Goal: Information Seeking & Learning: Learn about a topic

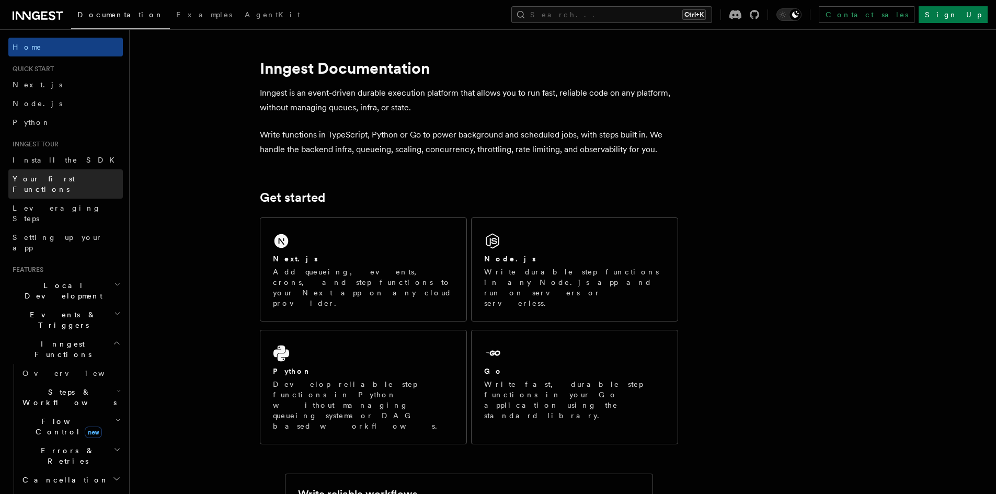
click at [71, 178] on span "Your first Functions" at bounding box center [44, 184] width 62 height 19
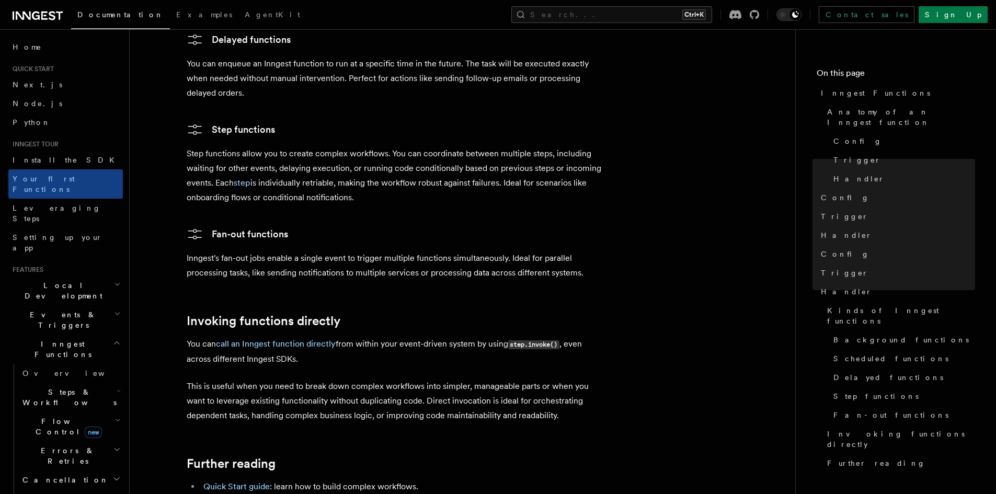
scroll to position [2069, 0]
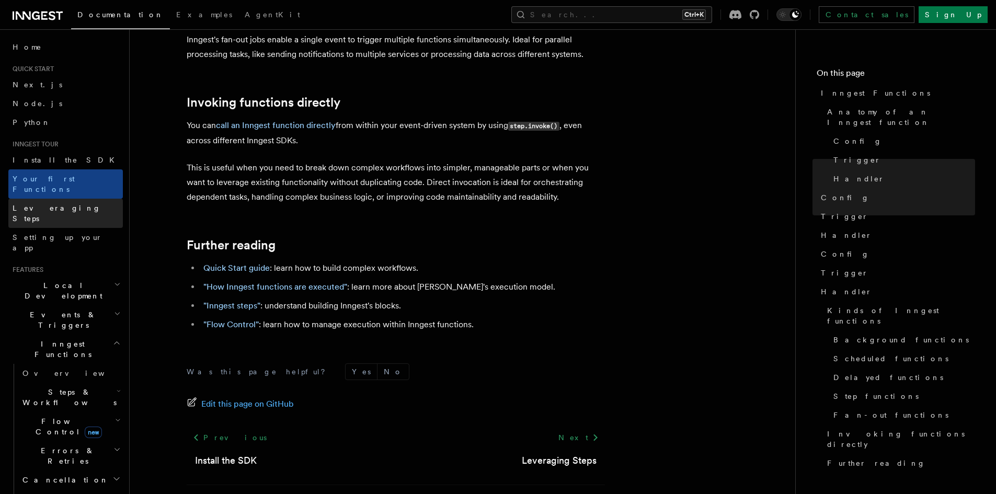
click at [19, 204] on span "Leveraging Steps" at bounding box center [57, 213] width 88 height 19
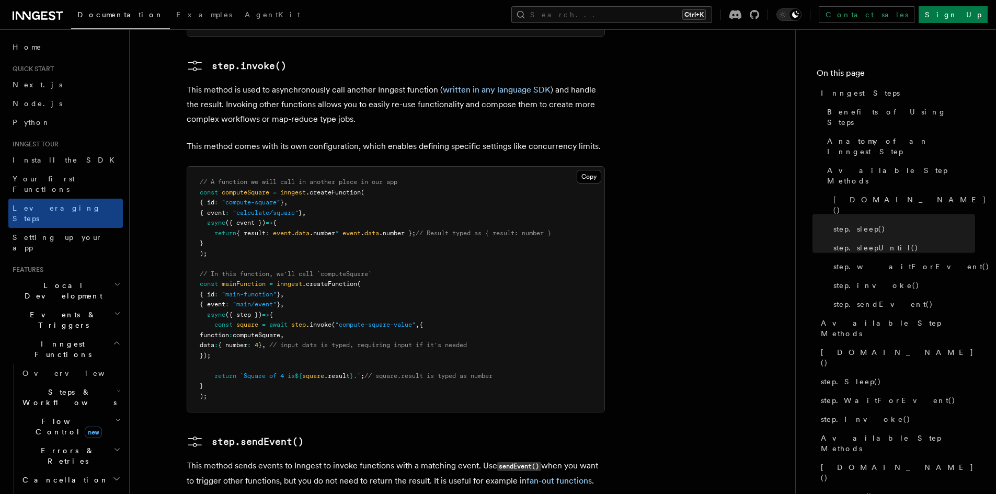
scroll to position [1988, 0]
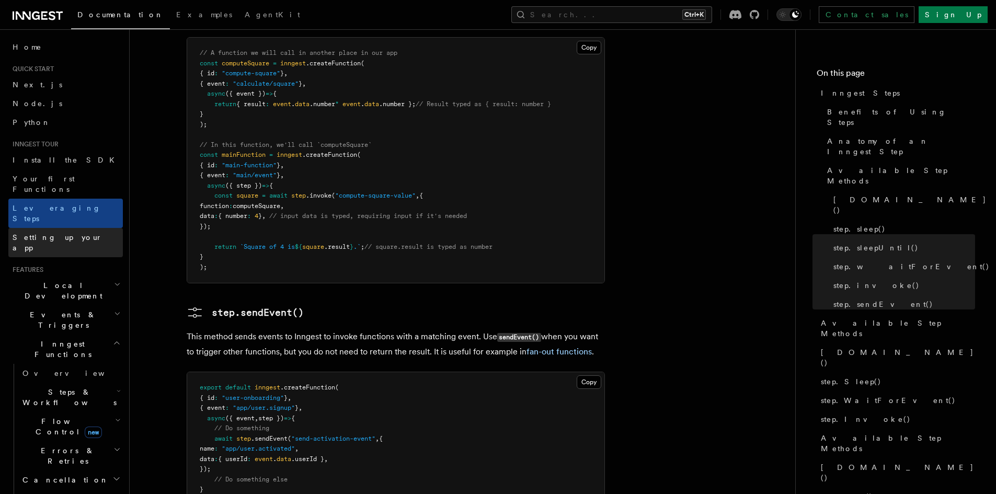
click at [29, 233] on span "Setting up your app" at bounding box center [58, 242] width 90 height 19
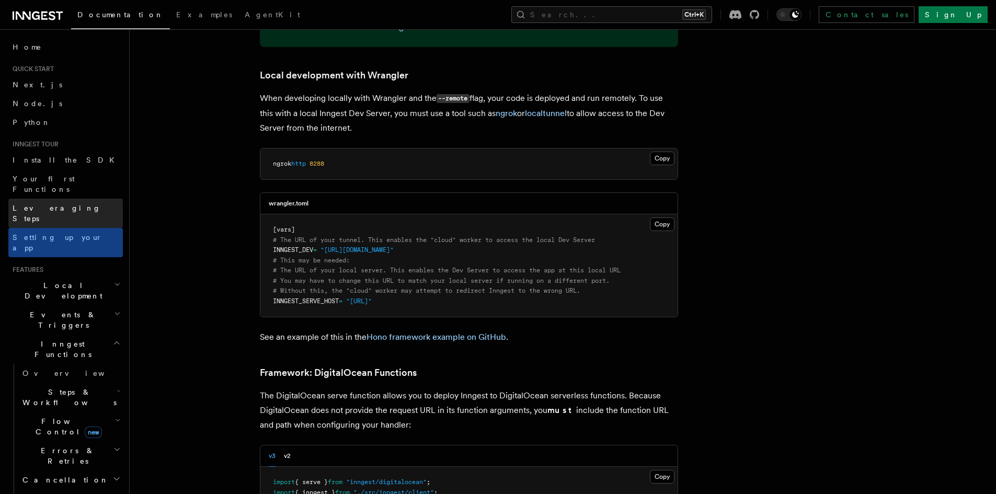
scroll to position [2197, 0]
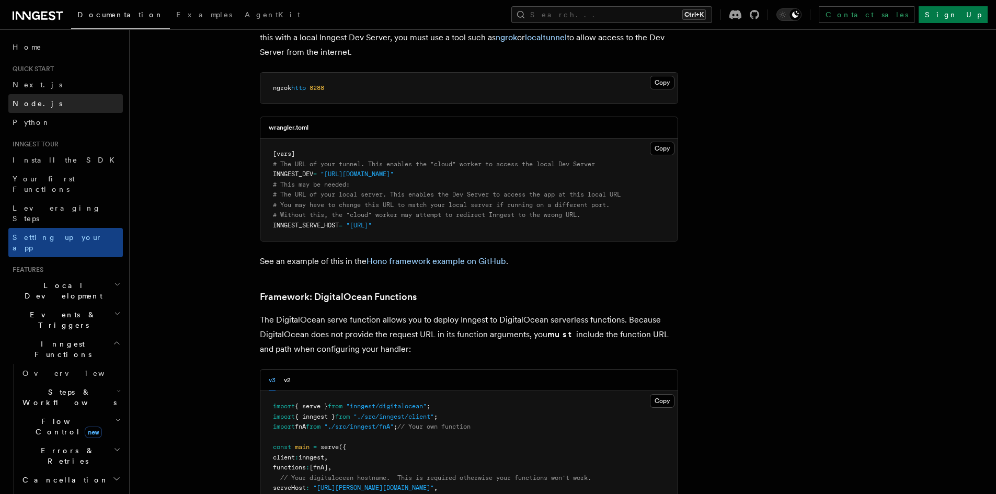
click at [20, 100] on span "Node.js" at bounding box center [38, 103] width 50 height 8
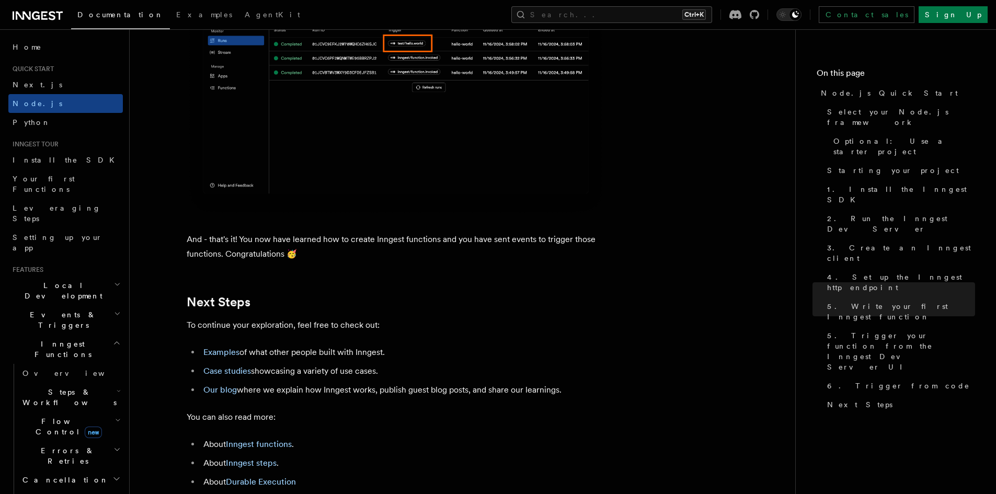
scroll to position [6486, 0]
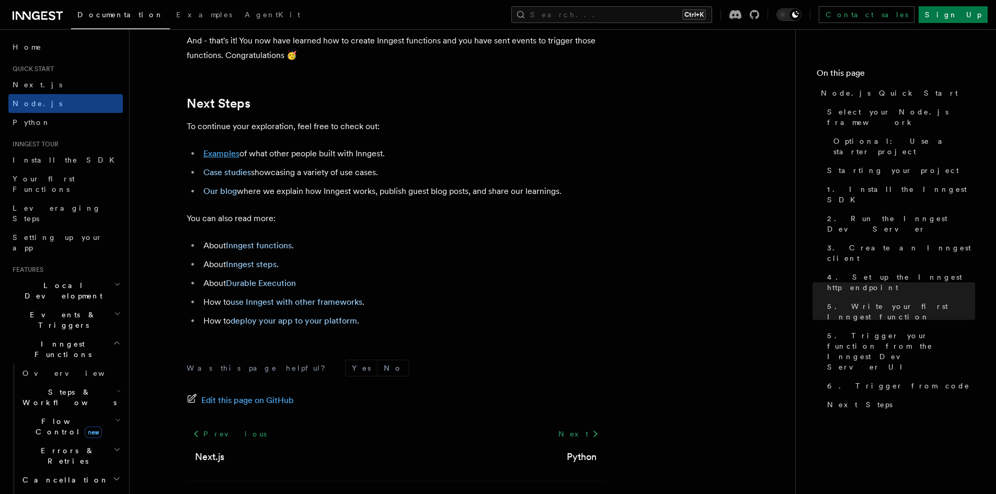
click at [224, 158] on link "Examples" at bounding box center [221, 154] width 36 height 10
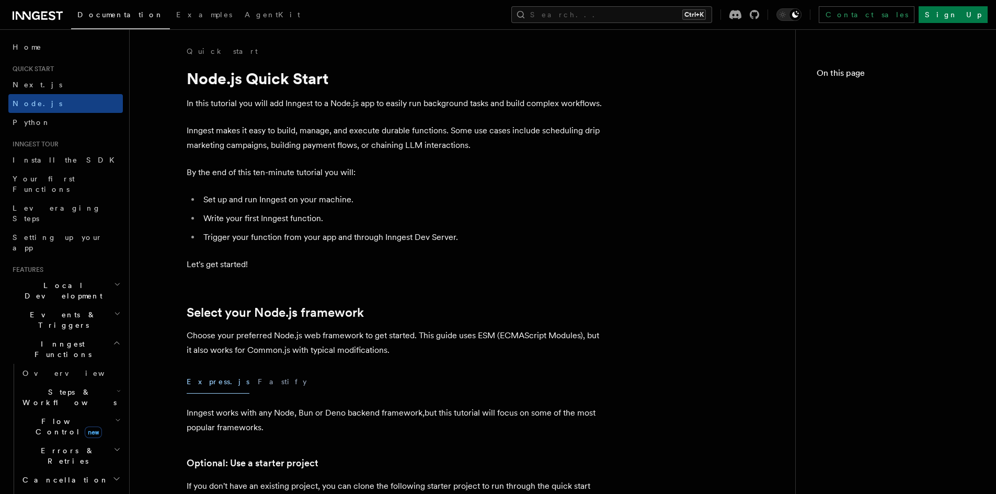
scroll to position [6367, 0]
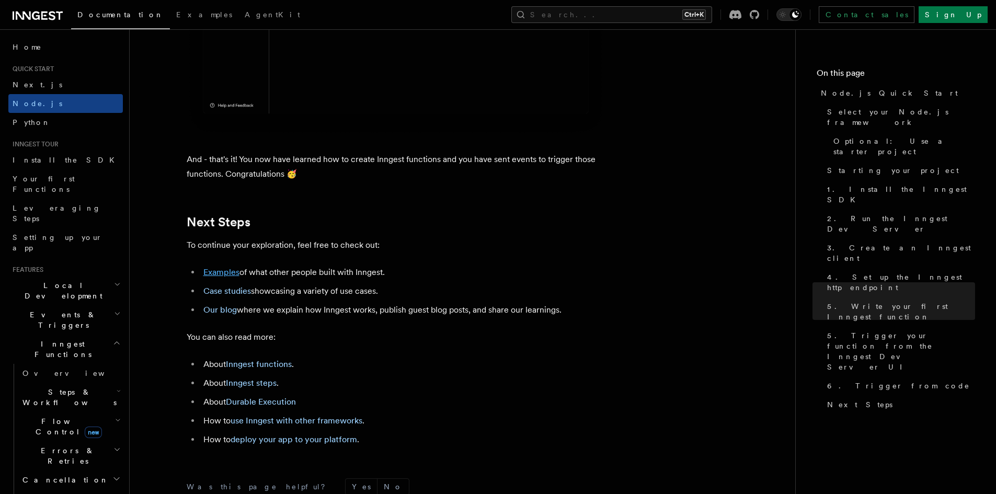
click at [226, 277] on link "Examples" at bounding box center [221, 272] width 36 height 10
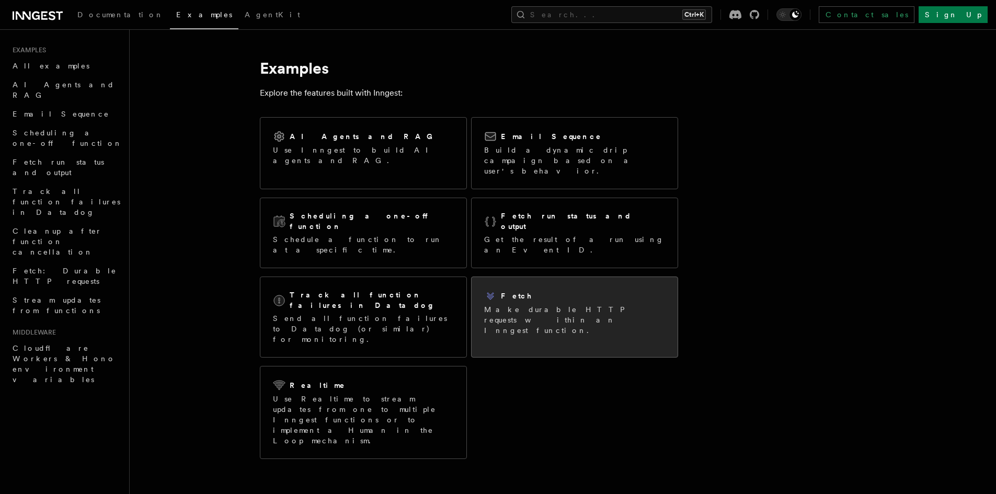
click at [516, 304] on p "Make durable HTTP requests within an Inngest function." at bounding box center [574, 319] width 181 height 31
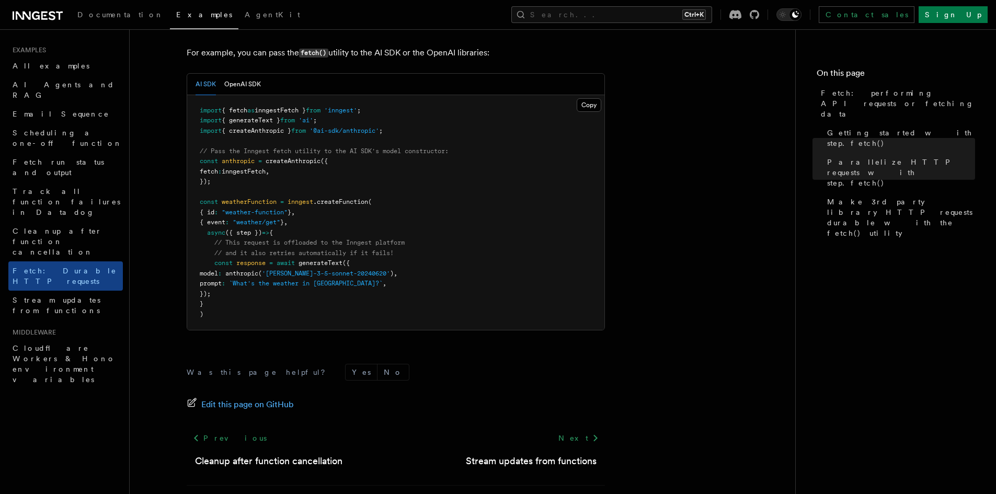
scroll to position [1025, 0]
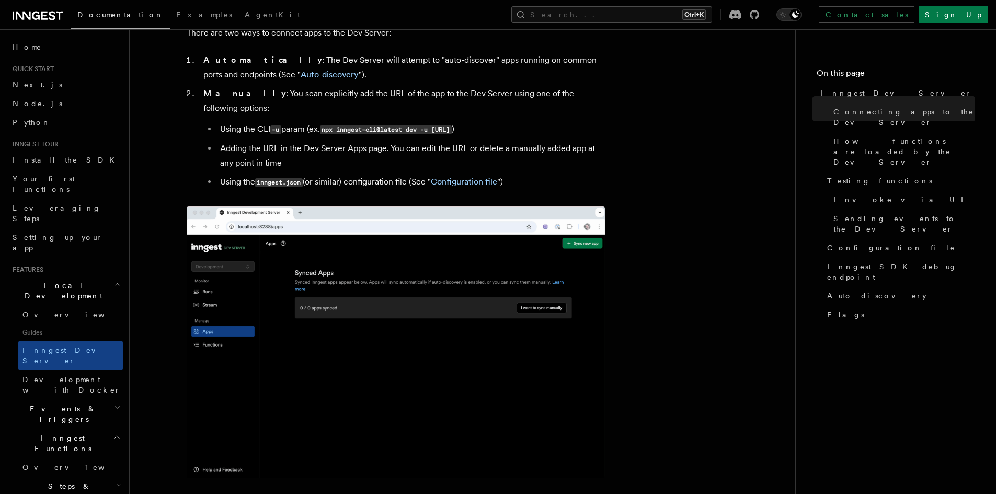
scroll to position [418, 0]
